Goal: Navigation & Orientation: Find specific page/section

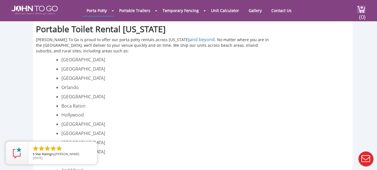
scroll to position [1094, 0]
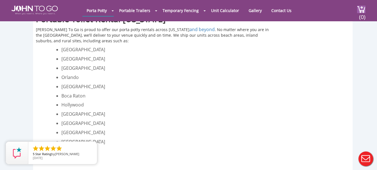
click at [70, 157] on span "And More!" at bounding box center [72, 160] width 22 height 6
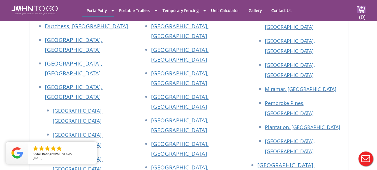
scroll to position [1760, 0]
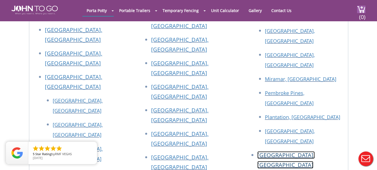
click at [292, 151] on link "[GEOGRAPHIC_DATA], [GEOGRAPHIC_DATA]" at bounding box center [285, 159] width 57 height 17
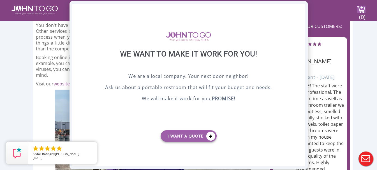
click at [302, 9] on div "X" at bounding box center [300, 9] width 9 height 10
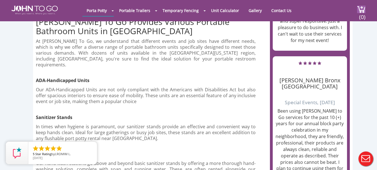
scroll to position [561, 0]
